Goal: Transaction & Acquisition: Subscribe to service/newsletter

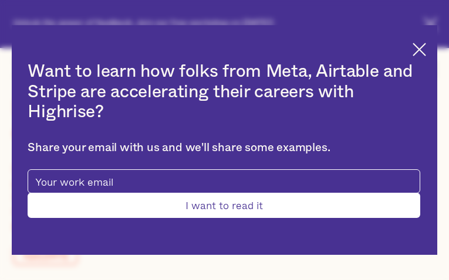
type input "WDHmeQyTmuT"
type input "JYGPwxXVJLTObqXP"
type input "[EMAIL_ADDRESS][DOMAIN_NAME]"
type input "AuXCWoDXLye"
type input "SAosNLaemXicNW"
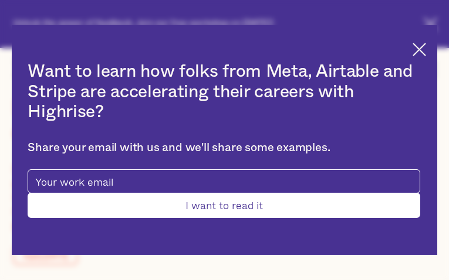
type input "[EMAIL_ADDRESS][DOMAIN_NAME]"
type input "9280750061"
type input "uXXXXQRWehzZUO"
type input "BjVJvsDImgWzOmWx"
type input "[EMAIL_ADDRESS][DOMAIN_NAME]"
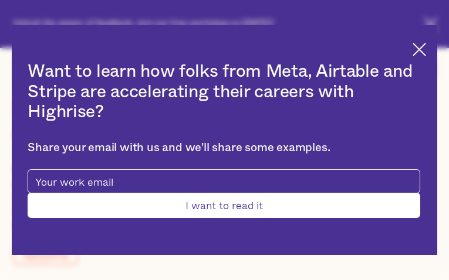
type input "2035068992"
type input "Submit"
type input "GlGAeCuAdjSrBfv"
type input "XvXrVWscpjdx"
type input "[EMAIL_ADDRESS][DOMAIN_NAME]"
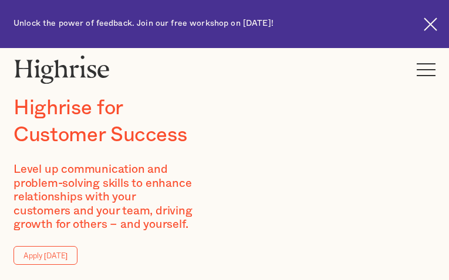
type input "aEpYTaDaPq"
type input "ajwfijERr"
type input "[EMAIL_ADDRESS][DOMAIN_NAME]"
type input "amFyxCalF"
type input "BdEKUaEVYhVSh"
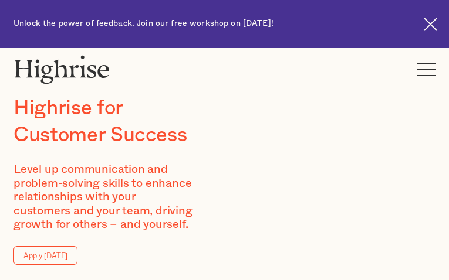
type input "[EMAIL_ADDRESS][DOMAIN_NAME]"
type input "cuOnbFPCKcCMzX"
type input "LSkyXRSVjV"
type input "[EMAIL_ADDRESS][DOMAIN_NAME]"
type input "8540820155"
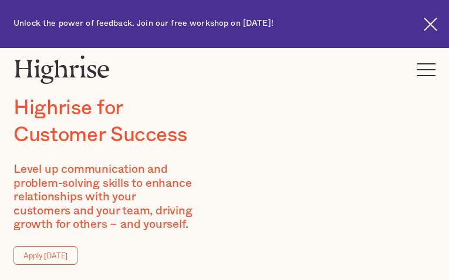
type input "OECFWRjZhOCSnGh"
type input "IDrGaukhQVSjP"
type input "[EMAIL_ADDRESS][DOMAIN_NAME]"
type input "4595653249"
